Goal: Task Accomplishment & Management: Use online tool/utility

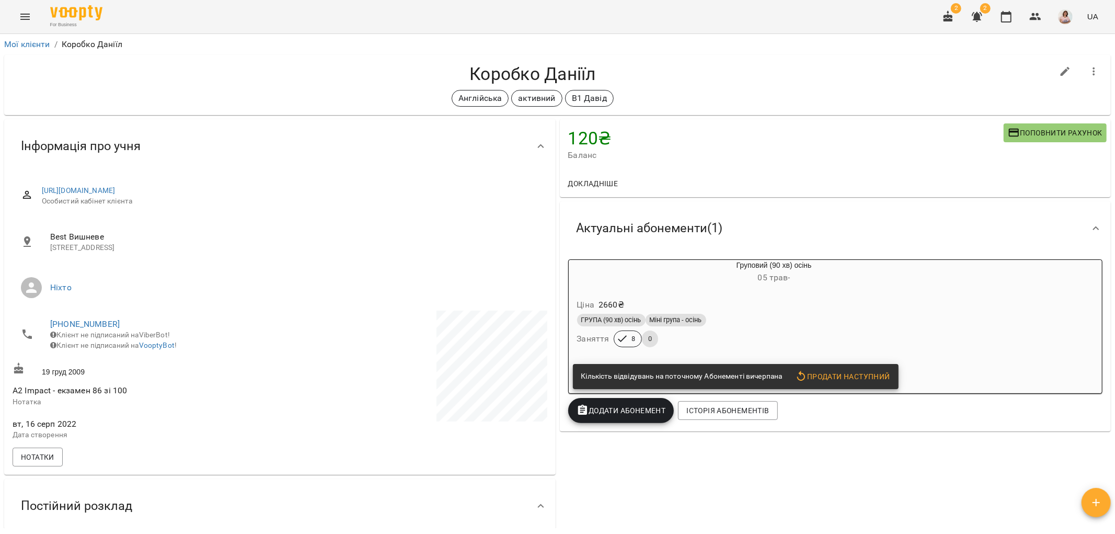
click at [1032, 18] on icon "button" at bounding box center [1036, 16] width 12 height 7
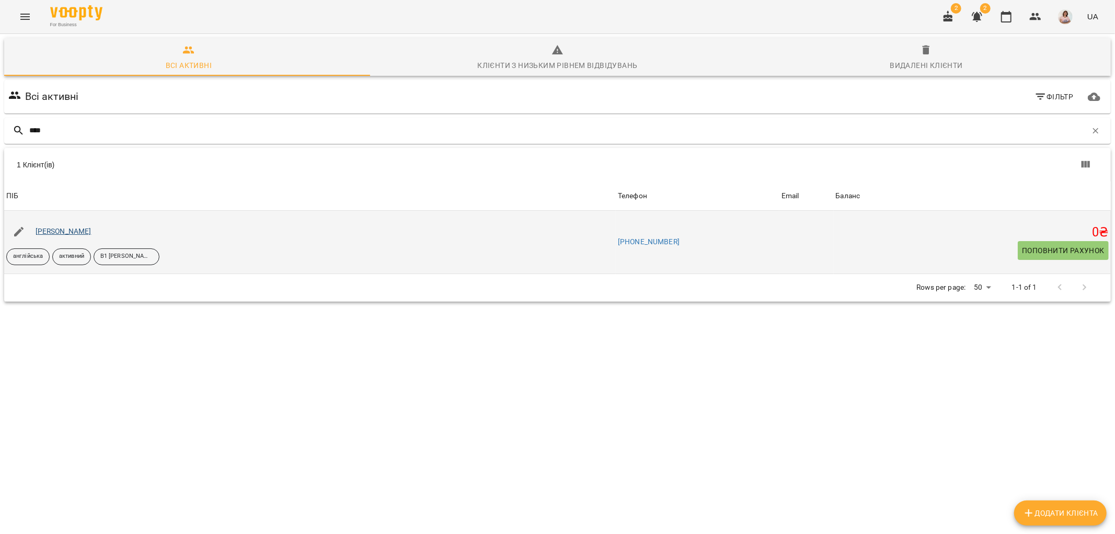
type input "****"
click at [70, 228] on link "[PERSON_NAME]" at bounding box center [64, 231] width 56 height 8
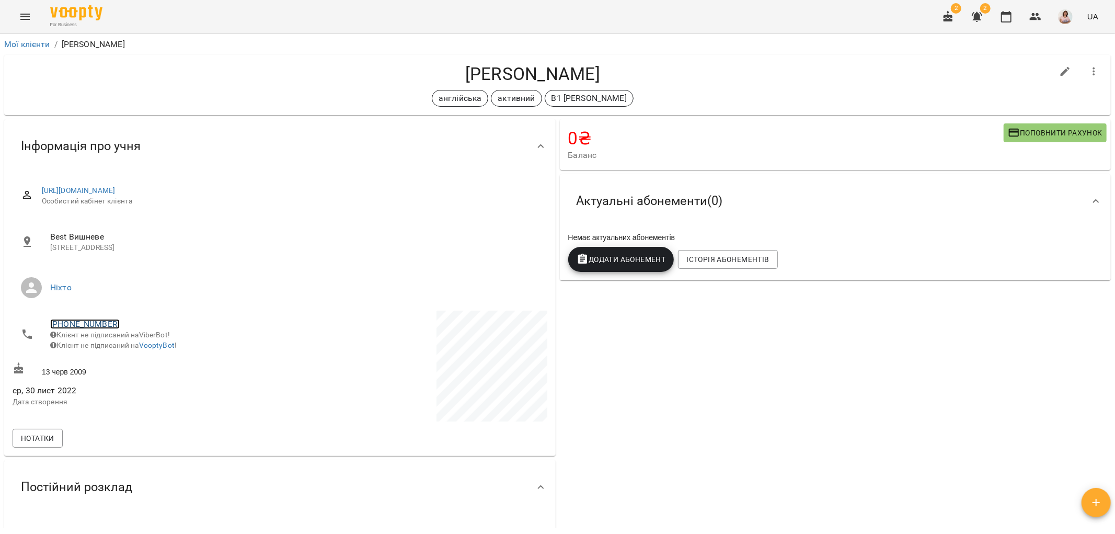
click at [89, 326] on link "[PHONE_NUMBER]" at bounding box center [85, 324] width 70 height 10
click at [132, 349] on img at bounding box center [128, 344] width 16 height 16
click at [21, 14] on icon "Menu" at bounding box center [24, 17] width 9 height 6
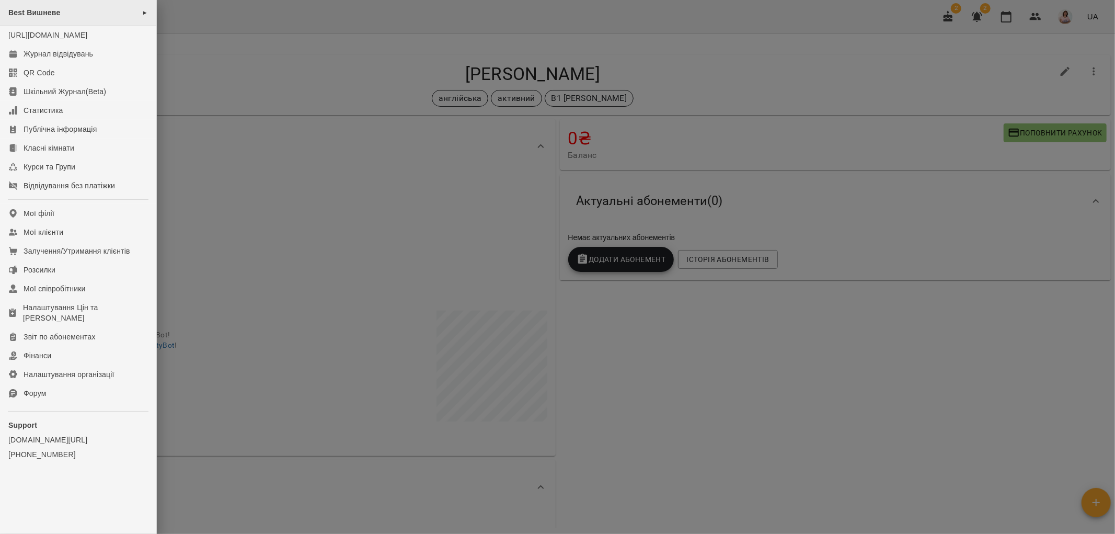
click at [58, 10] on span "Best Вишневе" at bounding box center [34, 12] width 52 height 8
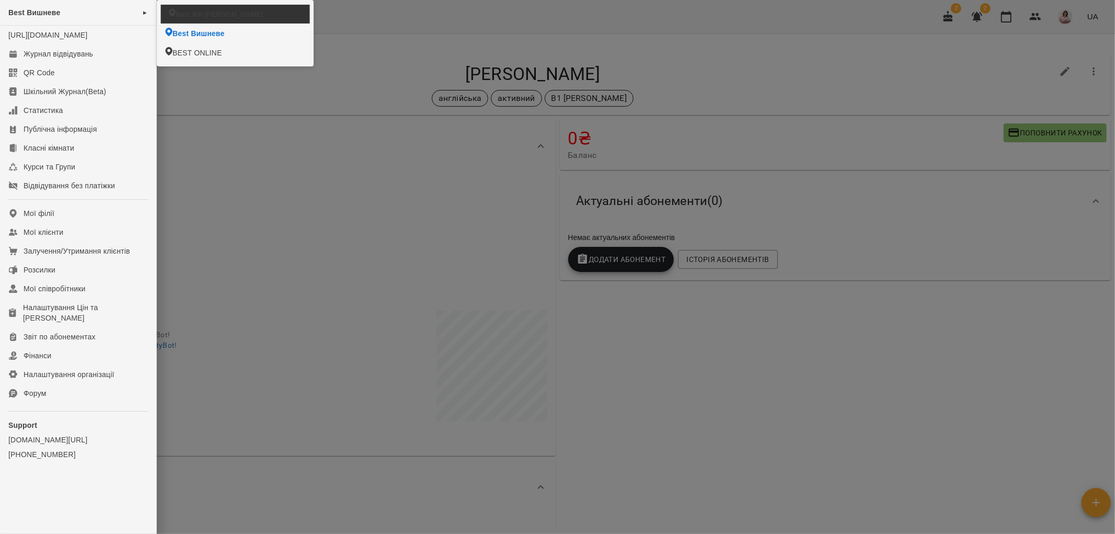
click at [183, 10] on span "Best ЖК [PERSON_NAME]" at bounding box center [219, 14] width 87 height 10
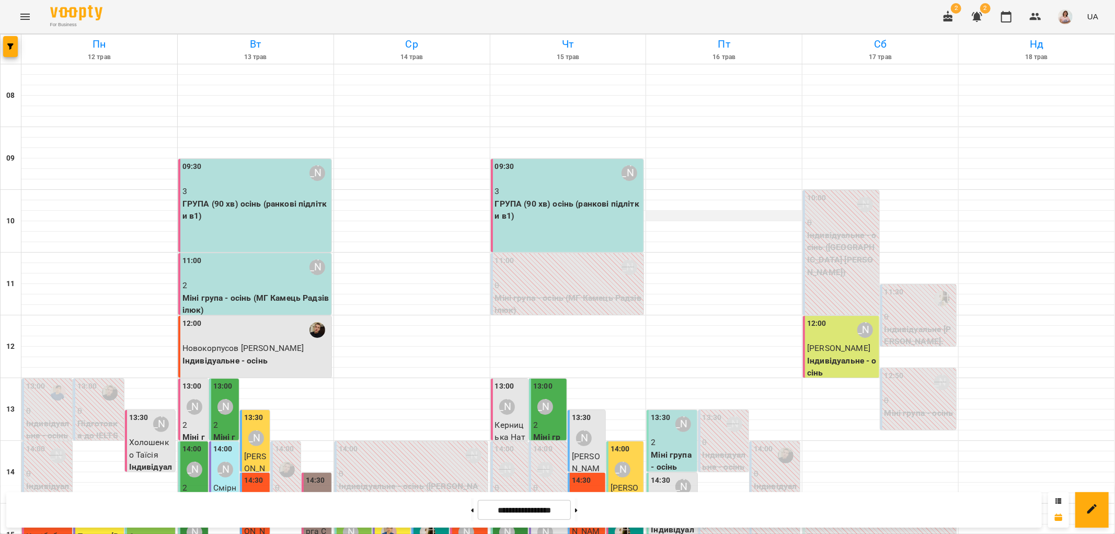
scroll to position [290, 0]
click at [578, 508] on icon at bounding box center [576, 510] width 3 height 4
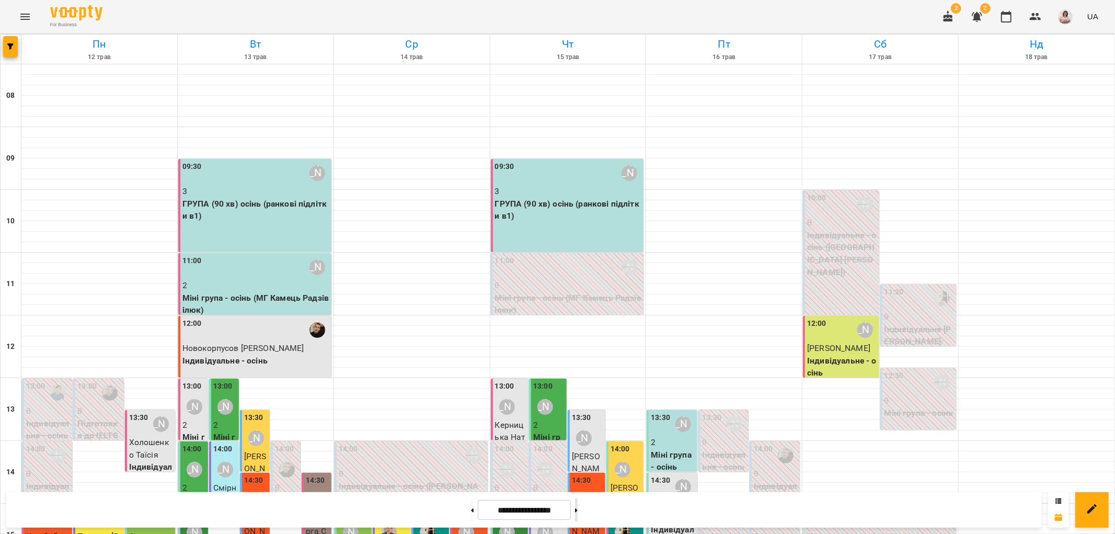
click at [578, 508] on icon at bounding box center [576, 510] width 3 height 4
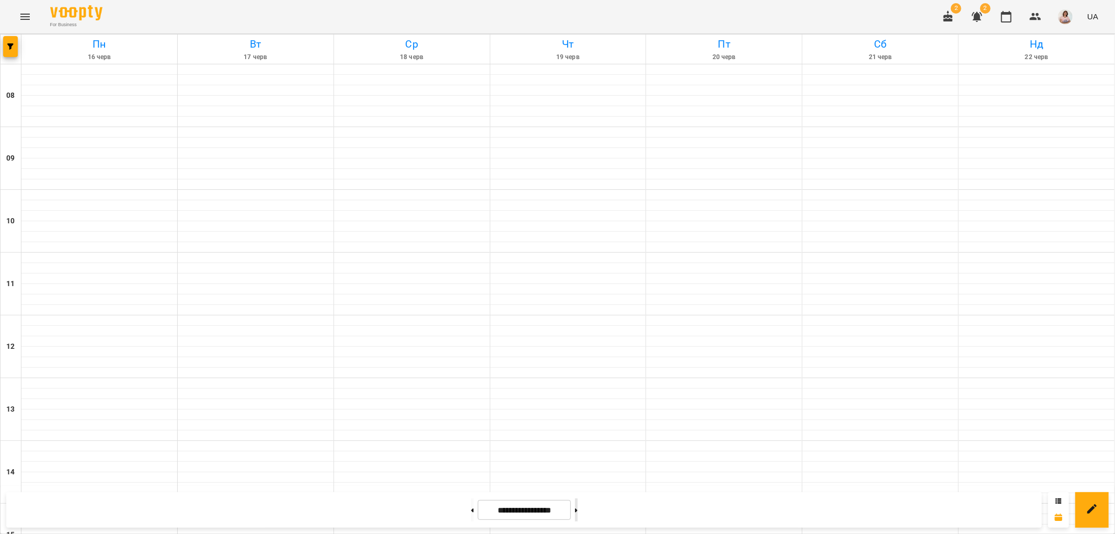
click at [578, 508] on icon at bounding box center [576, 510] width 3 height 4
click at [578, 507] on button at bounding box center [576, 509] width 3 height 23
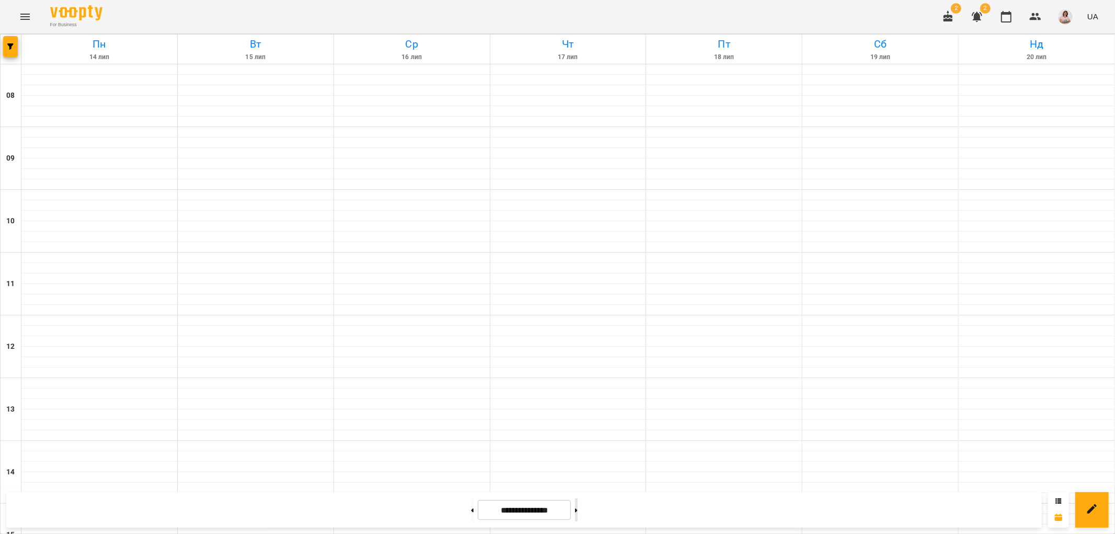
click at [578, 504] on button at bounding box center [576, 509] width 3 height 23
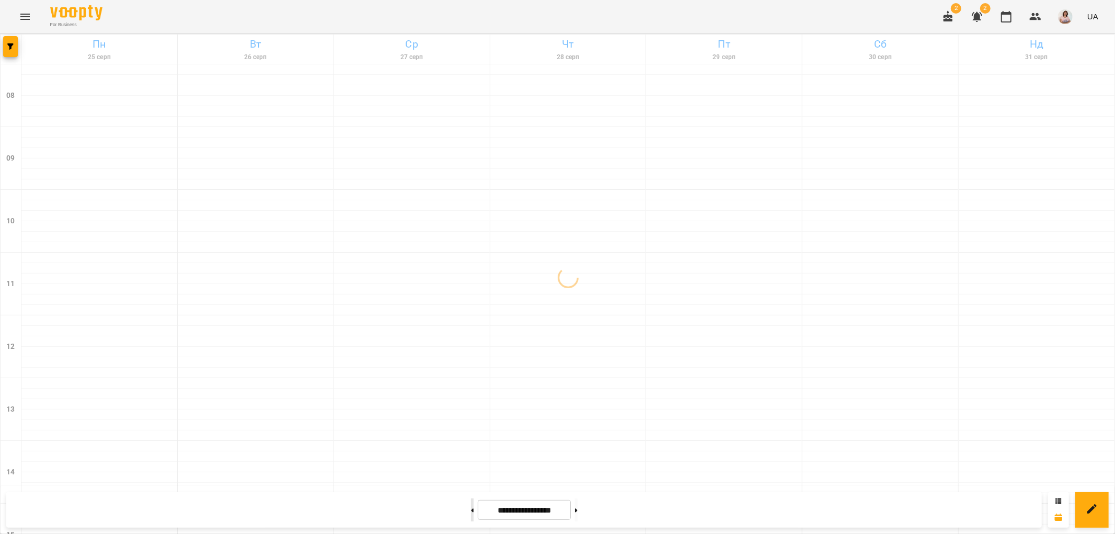
click at [471, 508] on button at bounding box center [472, 509] width 3 height 23
type input "**********"
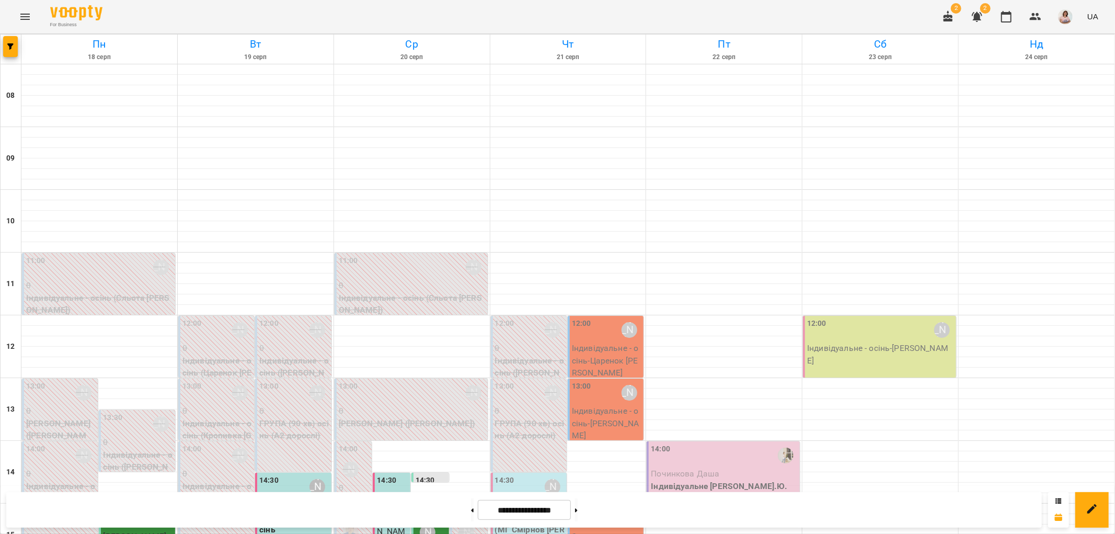
scroll to position [456, 0]
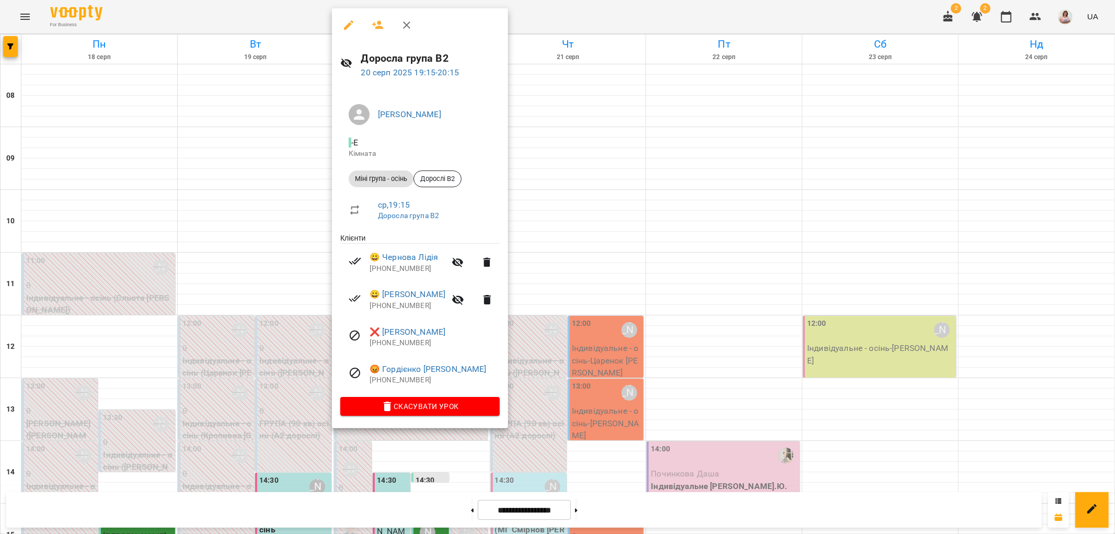
click at [584, 387] on div at bounding box center [557, 267] width 1115 height 534
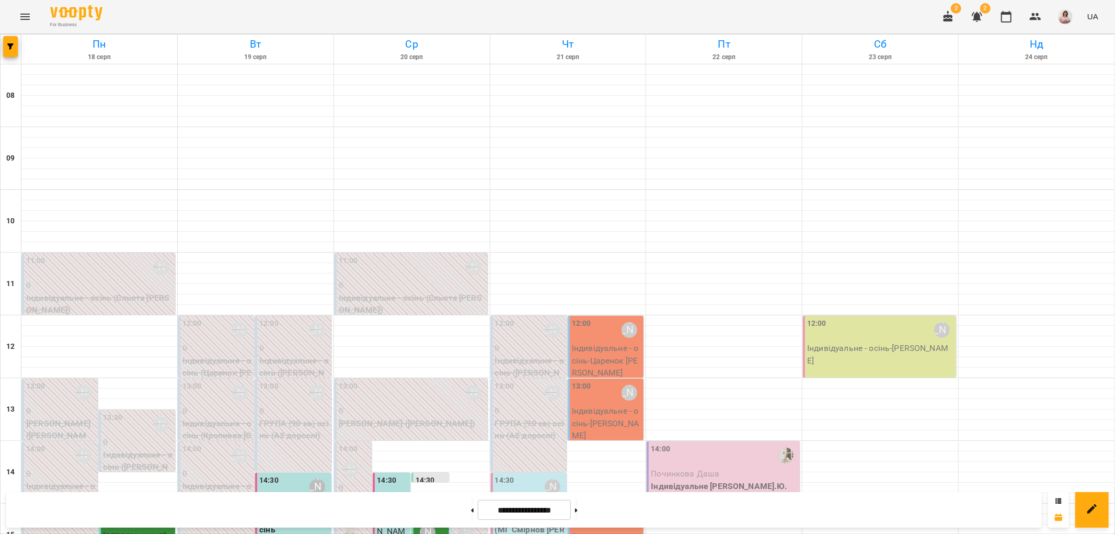
scroll to position [0, 0]
